Goal: Task Accomplishment & Management: Manage account settings

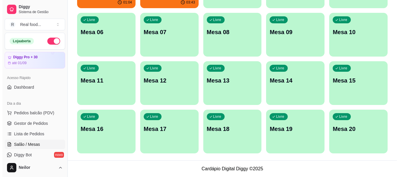
scroll to position [63, 0]
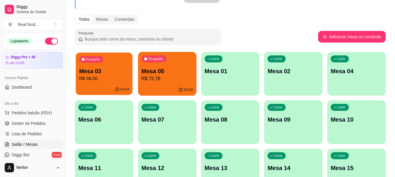
click at [113, 70] on p "Mesa 03" at bounding box center [104, 71] width 50 height 8
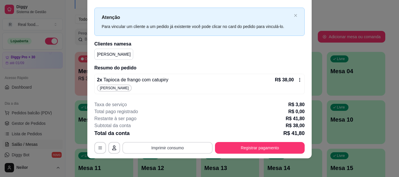
scroll to position [0, 0]
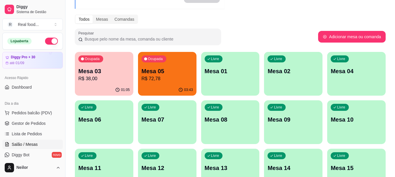
click at [162, 71] on p "Mesa 05" at bounding box center [166, 71] width 51 height 8
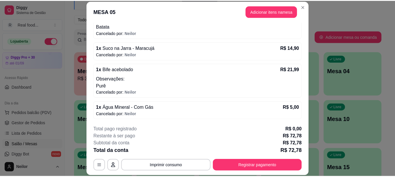
scroll to position [205, 0]
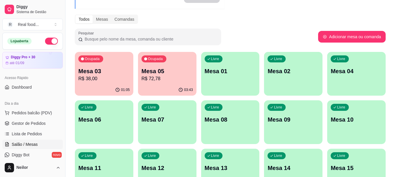
click at [70, 2] on div "Melhore seu plano Você tem 30 mesas / comandas disponíveis. Obtenha o Diggy Bot…" at bounding box center [229, 104] width 329 height 289
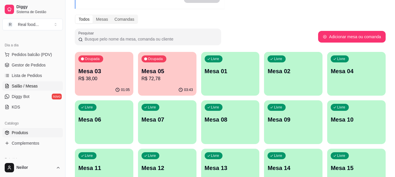
click at [31, 134] on link "Produtos" at bounding box center [32, 132] width 60 height 9
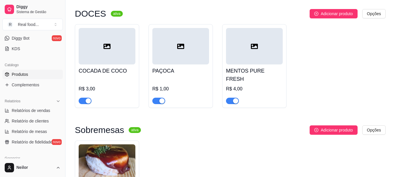
scroll to position [2396, 0]
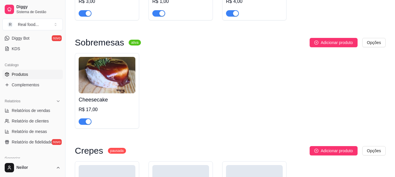
click at [85, 119] on span "button" at bounding box center [85, 122] width 13 height 6
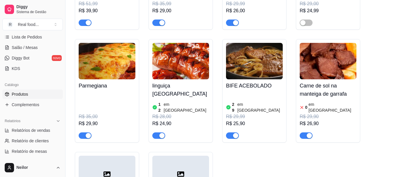
scroll to position [676, 0]
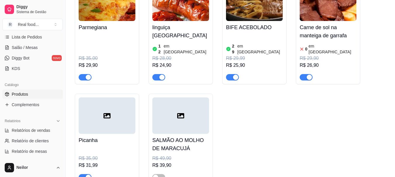
click at [217, 61] on div "Filé mignon ao molho rústico 11 em estoque R$ 51,99 R$ 39,90 Filé de tilápia 7 …" at bounding box center [230, 26] width 311 height 317
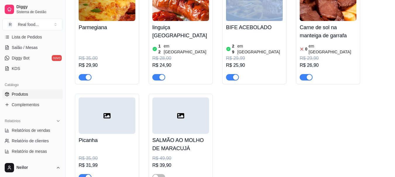
click at [217, 60] on div "Filé mignon ao molho rústico 11 em estoque R$ 51,99 R$ 39,90 Filé de tilápia 7 …" at bounding box center [230, 26] width 311 height 317
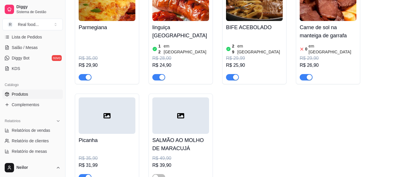
click at [217, 60] on div "Filé mignon ao molho rústico 11 em estoque R$ 51,99 R$ 39,90 Filé de tilápia 7 …" at bounding box center [230, 26] width 311 height 317
click at [217, 59] on div "Filé mignon ao molho rústico 11 em estoque R$ 51,99 R$ 39,90 Filé de tilápia 7 …" at bounding box center [230, 26] width 311 height 317
click at [217, 56] on div "Filé mignon ao molho rústico 11 em estoque R$ 51,99 R$ 39,90 Filé de tilápia 7 …" at bounding box center [230, 26] width 311 height 317
click at [142, 21] on div "Filé mignon ao molho rústico 11 em estoque R$ 51,99 R$ 39,90 Filé de tilápia 7 …" at bounding box center [230, 26] width 311 height 317
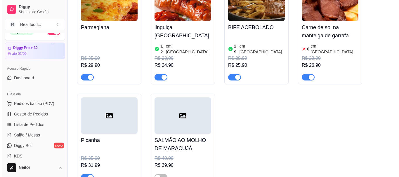
scroll to position [0, 0]
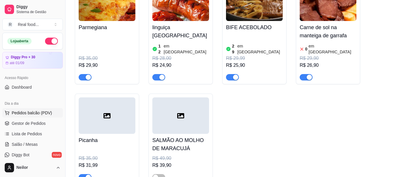
click at [33, 114] on span "Pedidos balcão (PDV)" at bounding box center [32, 113] width 40 height 6
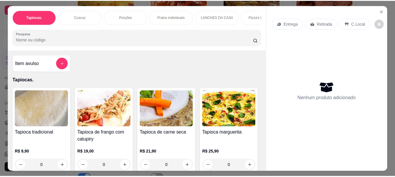
scroll to position [29, 0]
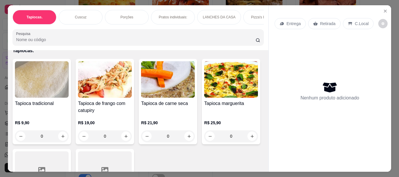
click at [225, 89] on div "Tapioca tradicional R$ 9,90 0 Tapioca de frango com catupiry R$ 19,00 0 Tapioca…" at bounding box center [138, 143] width 251 height 169
click at [386, 5] on div "Entrega Retirada C.Local Nenhum produto adicionado" at bounding box center [330, 83] width 122 height 157
click at [385, 9] on icon "Close" at bounding box center [385, 11] width 5 height 5
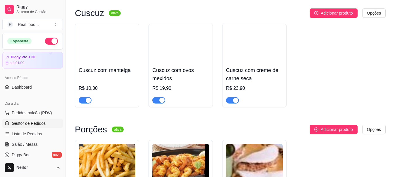
scroll to position [58, 0]
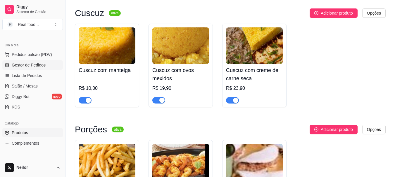
click at [41, 63] on span "Gestor de Pedidos" at bounding box center [29, 65] width 34 height 6
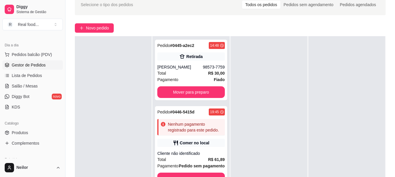
scroll to position [89, 0]
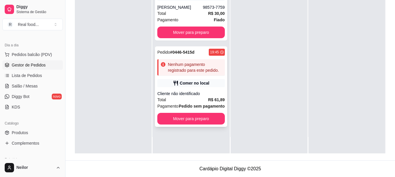
click at [200, 85] on div "Comer no local" at bounding box center [195, 83] width 30 height 6
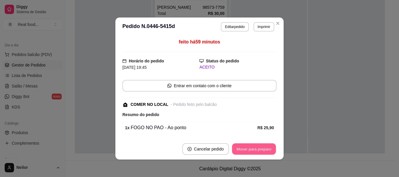
click at [245, 150] on button "Mover para preparo" at bounding box center [254, 149] width 44 height 11
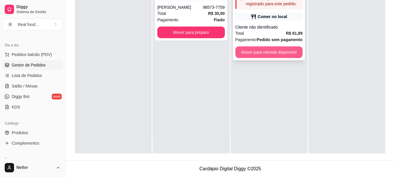
click at [274, 54] on button "Mover para retirada disponível" at bounding box center [268, 52] width 67 height 12
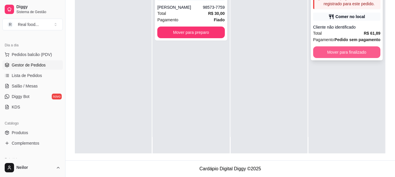
click at [361, 51] on button "Mover para finalizado" at bounding box center [346, 52] width 67 height 12
